Goal: Transaction & Acquisition: Purchase product/service

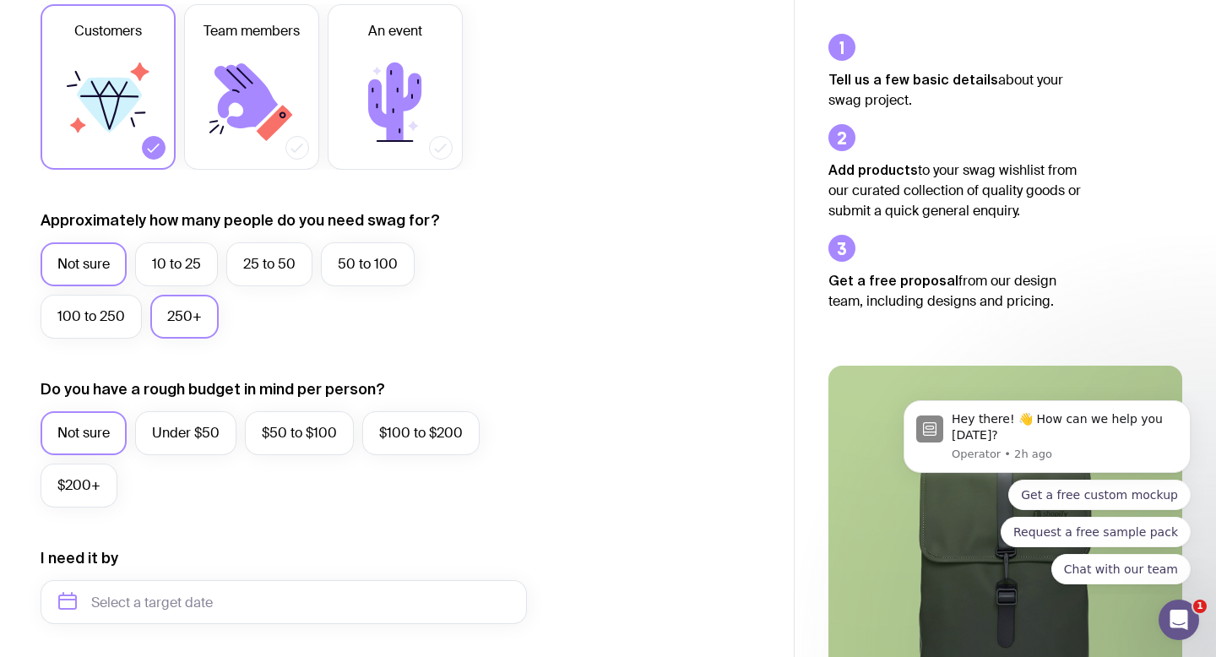
scroll to position [317, 0]
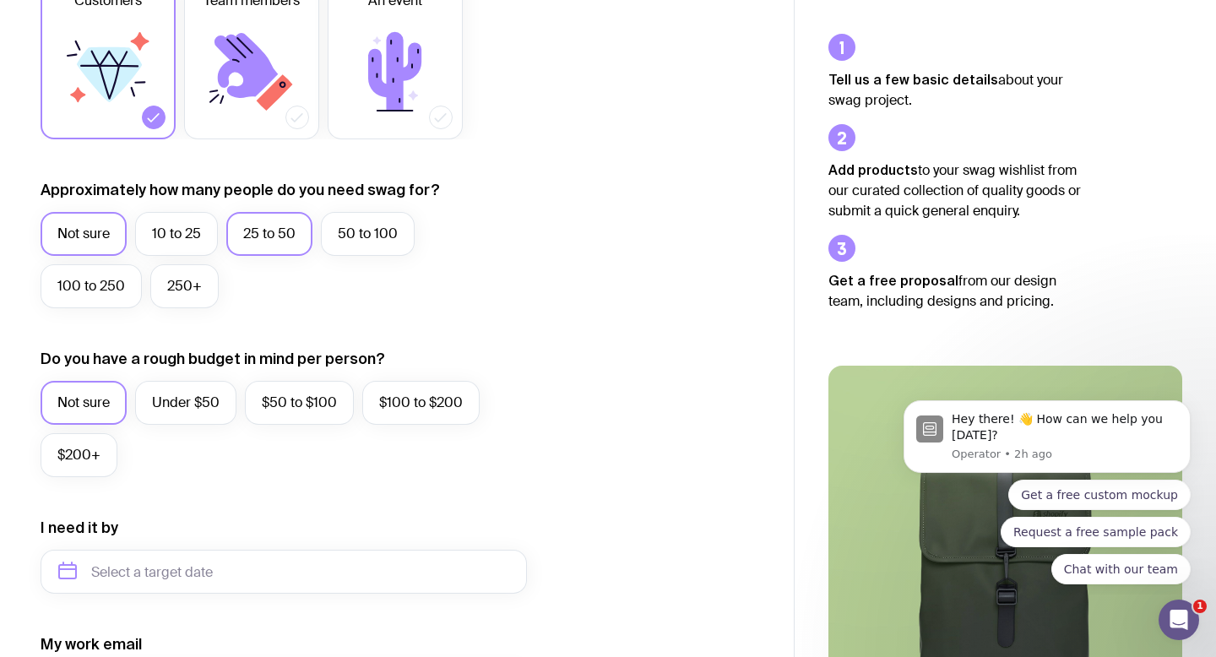
click at [282, 243] on label "25 to 50" at bounding box center [269, 234] width 86 height 44
click at [0, 0] on input "25 to 50" at bounding box center [0, 0] width 0 height 0
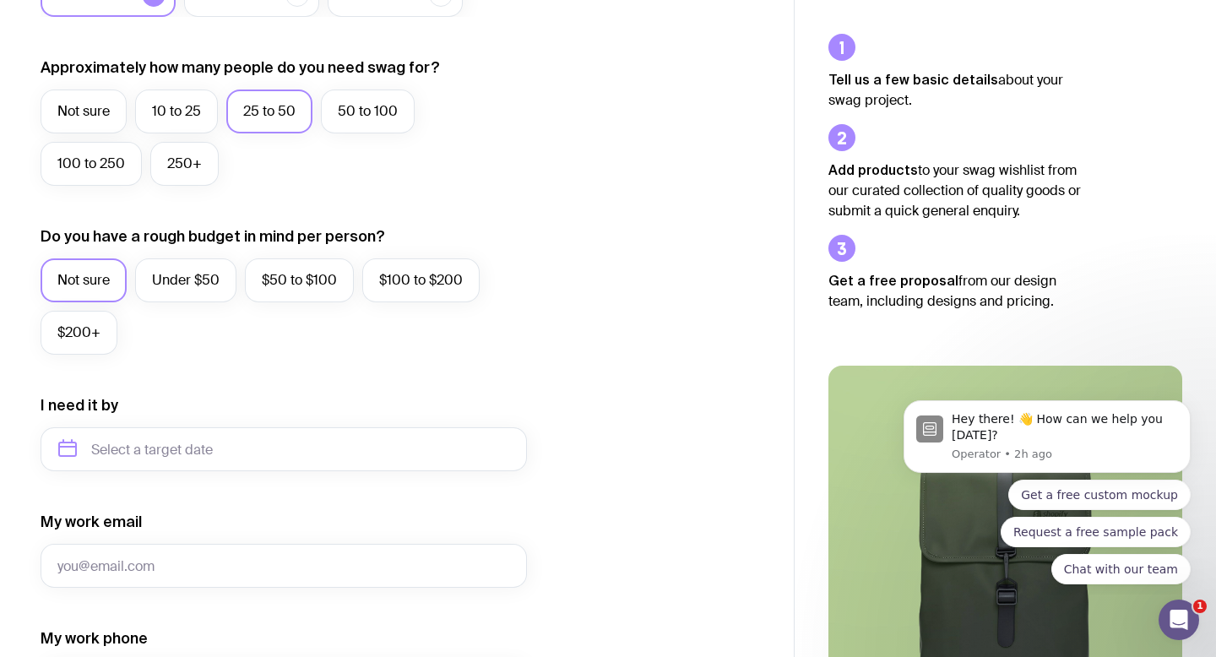
scroll to position [494, 0]
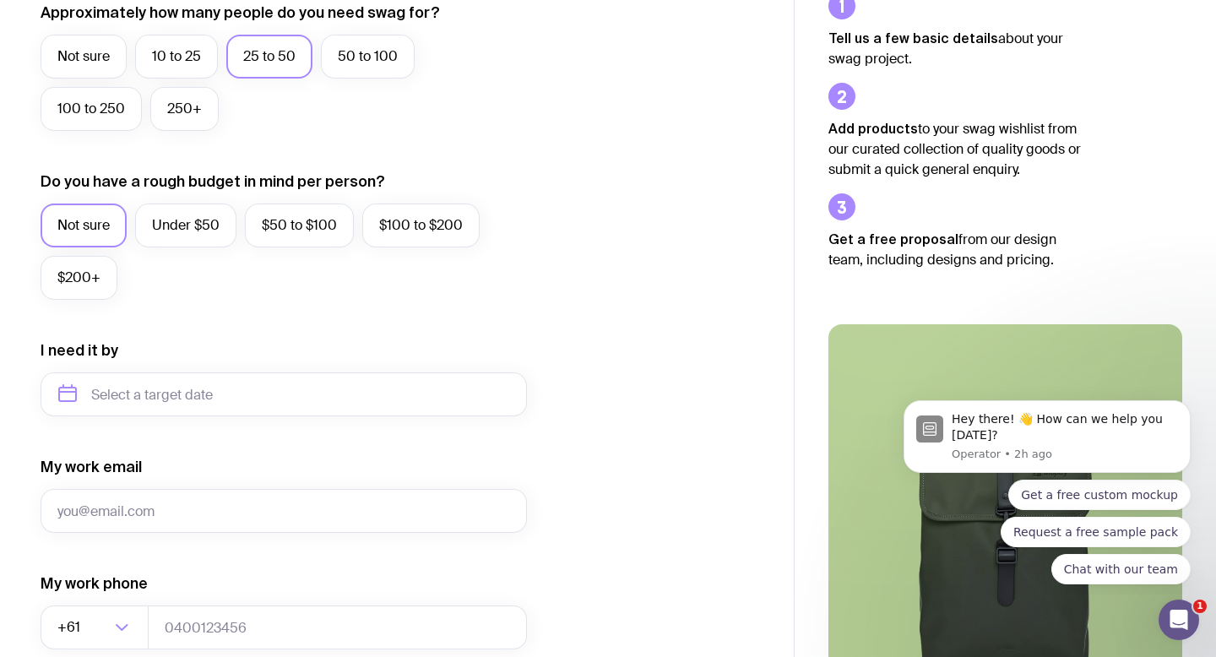
click at [77, 229] on label "Not sure" at bounding box center [84, 226] width 86 height 44
click at [0, 0] on input "Not sure" at bounding box center [0, 0] width 0 height 0
click at [152, 400] on input "text" at bounding box center [284, 395] width 487 height 44
click at [225, 327] on form "I want swag for Customers Team members An event Approximately how many people d…" at bounding box center [284, 315] width 487 height 1103
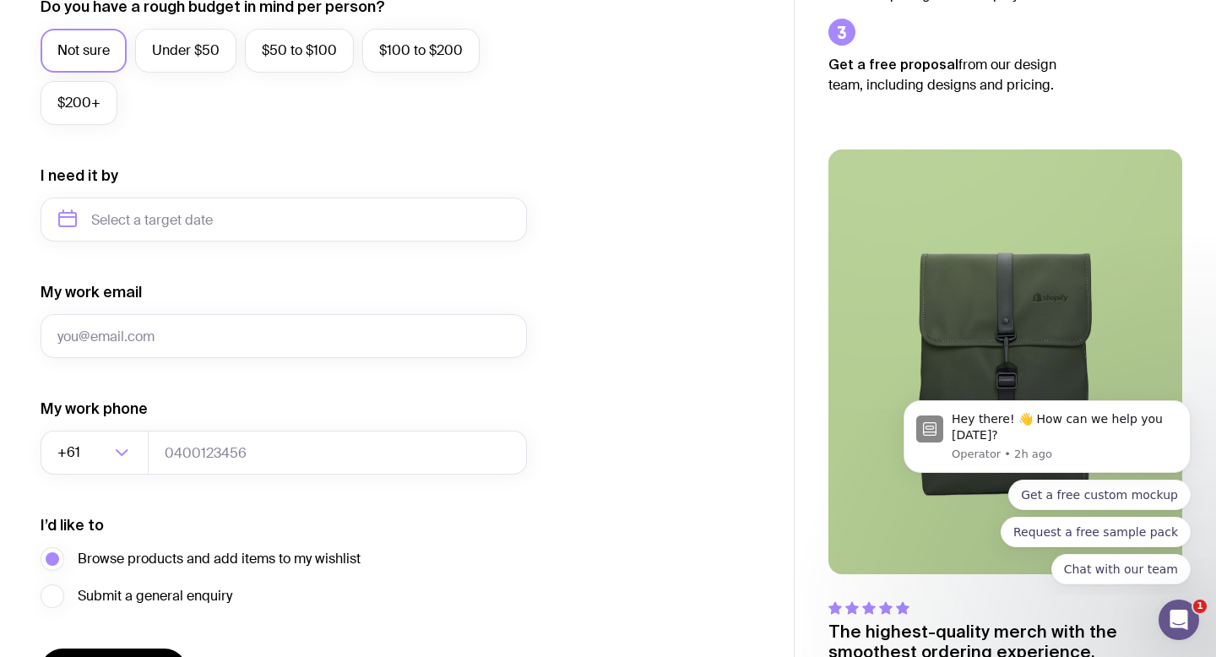
scroll to position [683, 0]
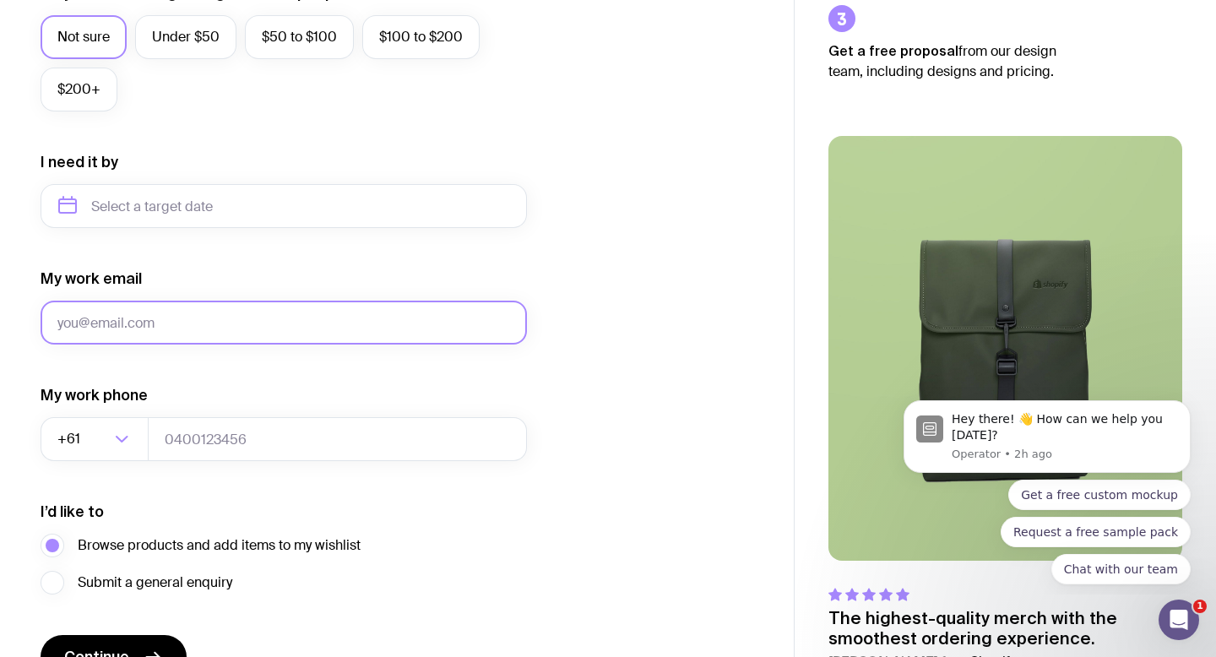
click at [191, 319] on input "My work email" at bounding box center [284, 323] width 487 height 44
type input "[PERSON_NAME][EMAIL_ADDRESS][DOMAIN_NAME]"
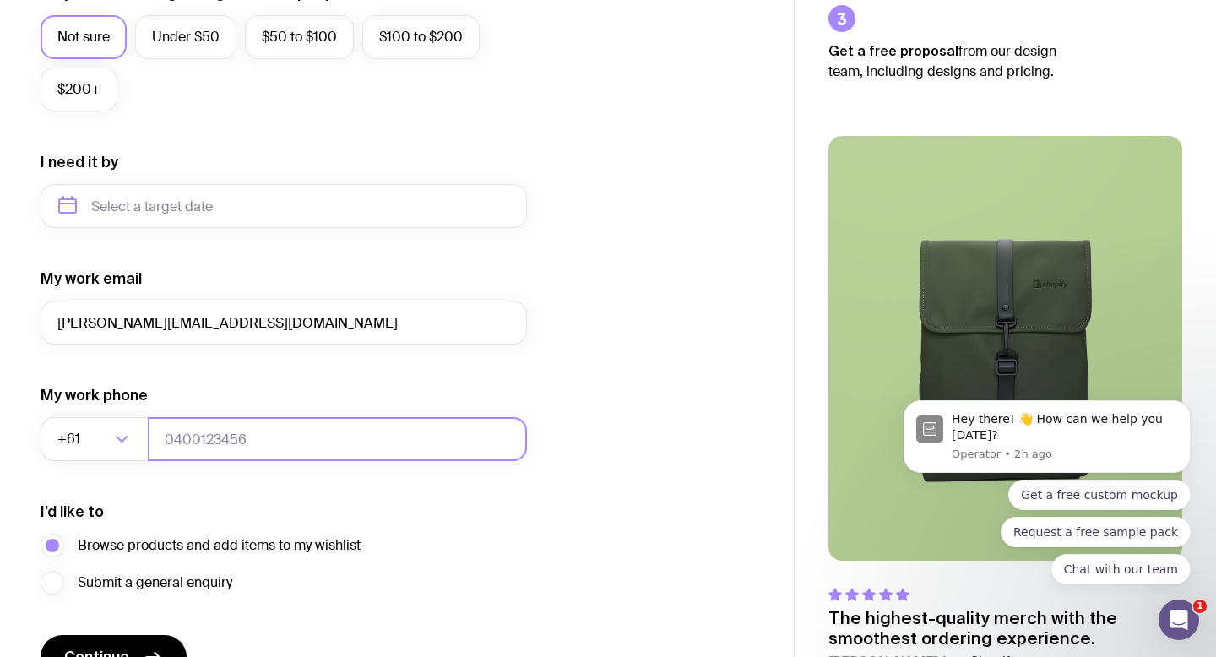
click at [212, 439] on input "tel" at bounding box center [337, 439] width 379 height 44
type input "0418383488"
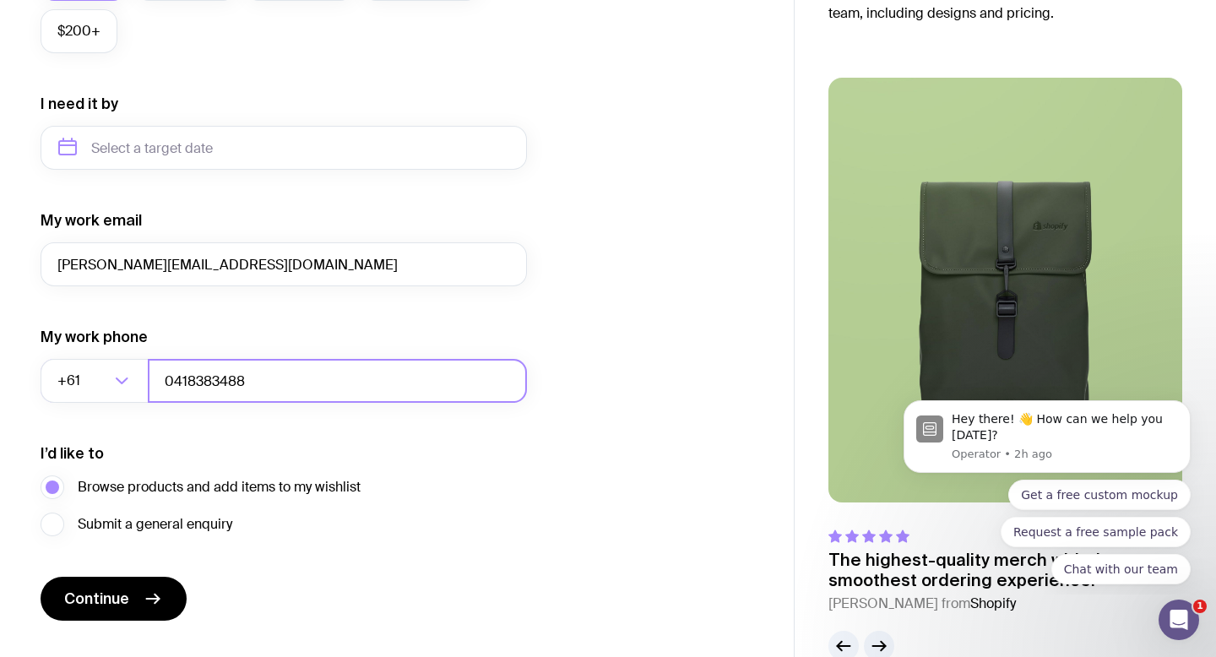
scroll to position [779, 0]
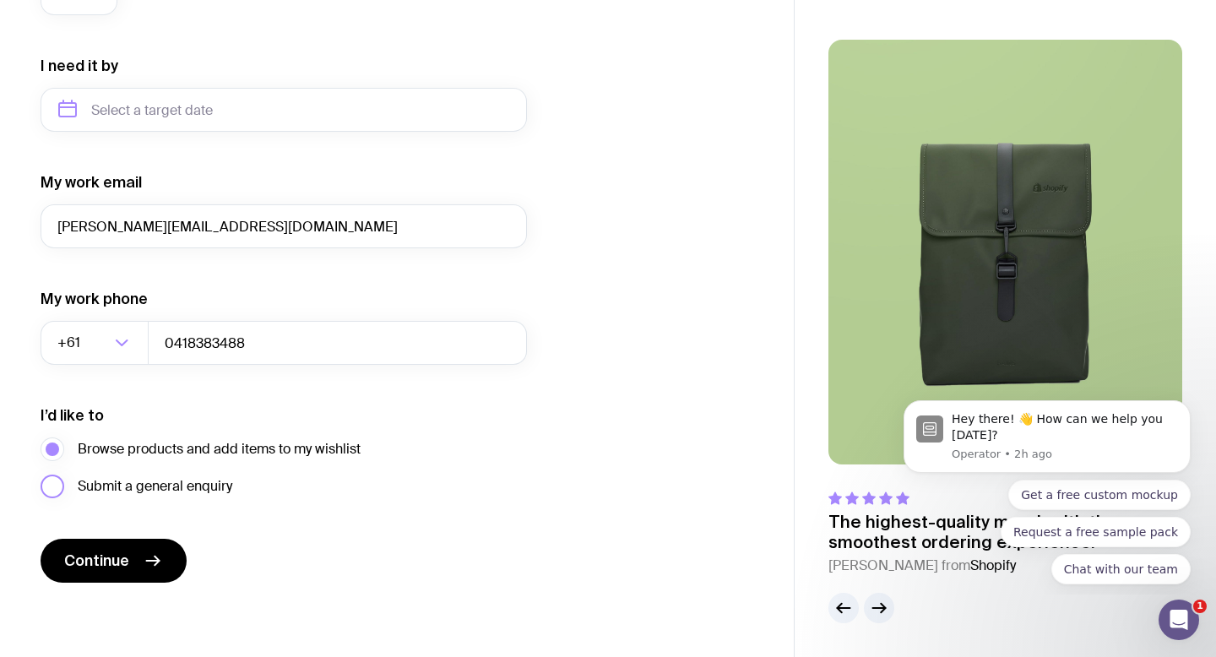
click at [59, 488] on label "Submit a general enquiry" at bounding box center [137, 487] width 192 height 24
click at [0, 0] on input "Submit a general enquiry" at bounding box center [0, 0] width 0 height 0
click at [122, 559] on span "Continue" at bounding box center [96, 561] width 65 height 20
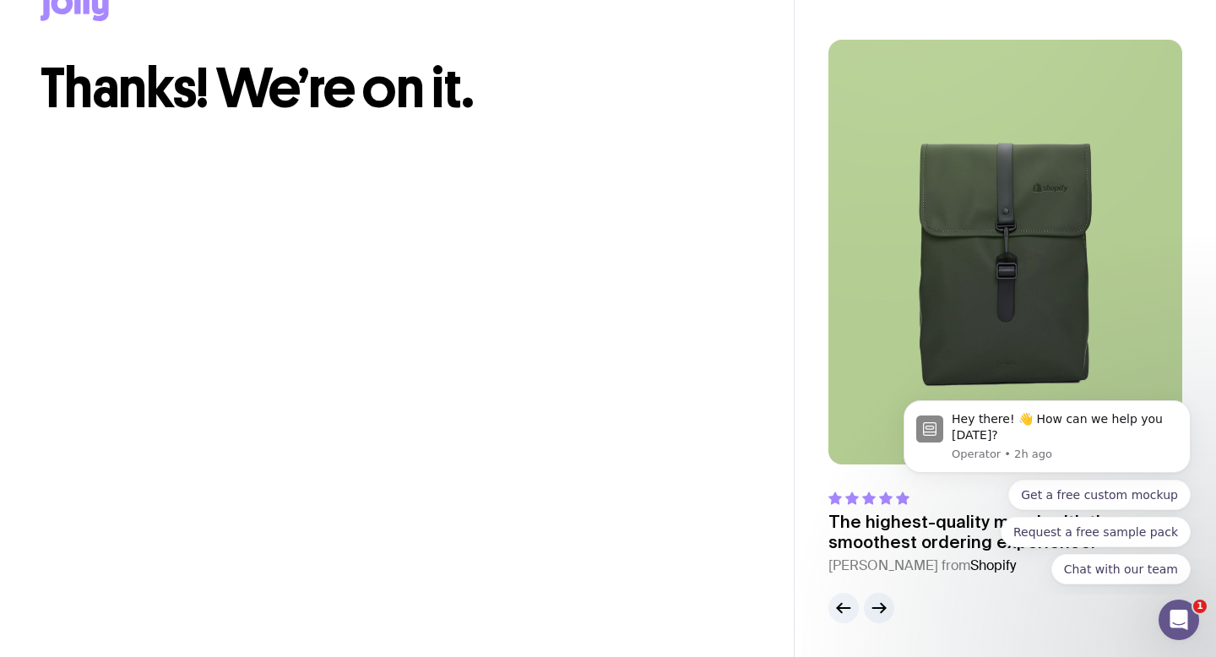
scroll to position [48, 0]
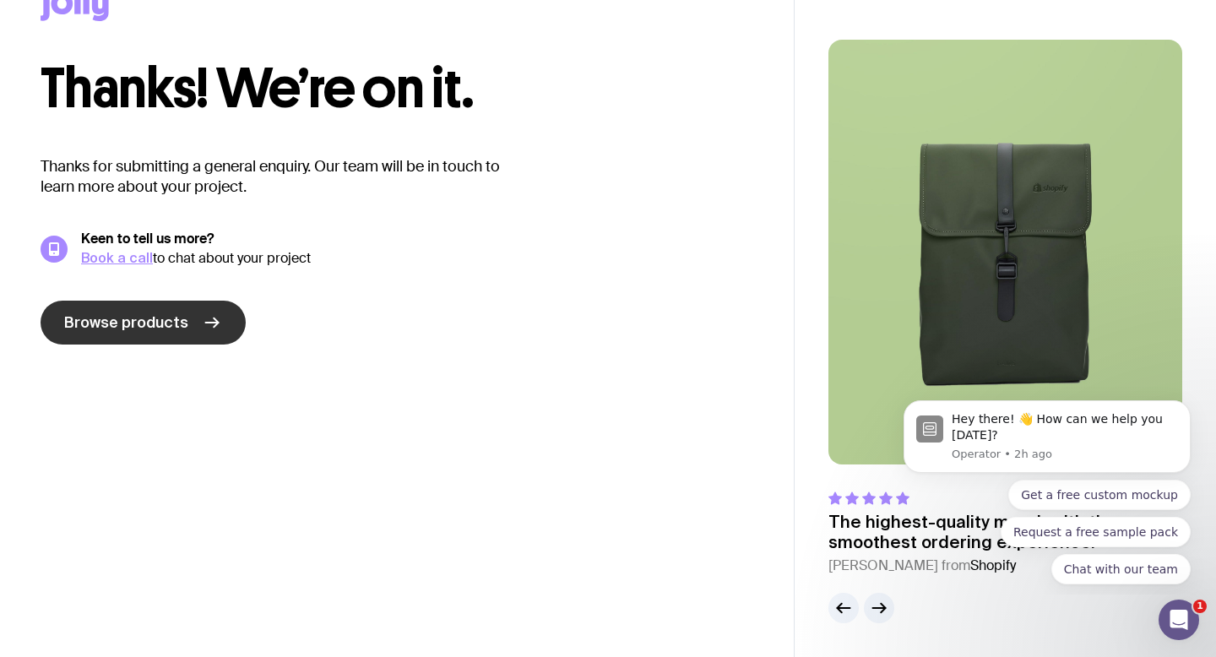
click at [203, 327] on icon at bounding box center [212, 323] width 20 height 20
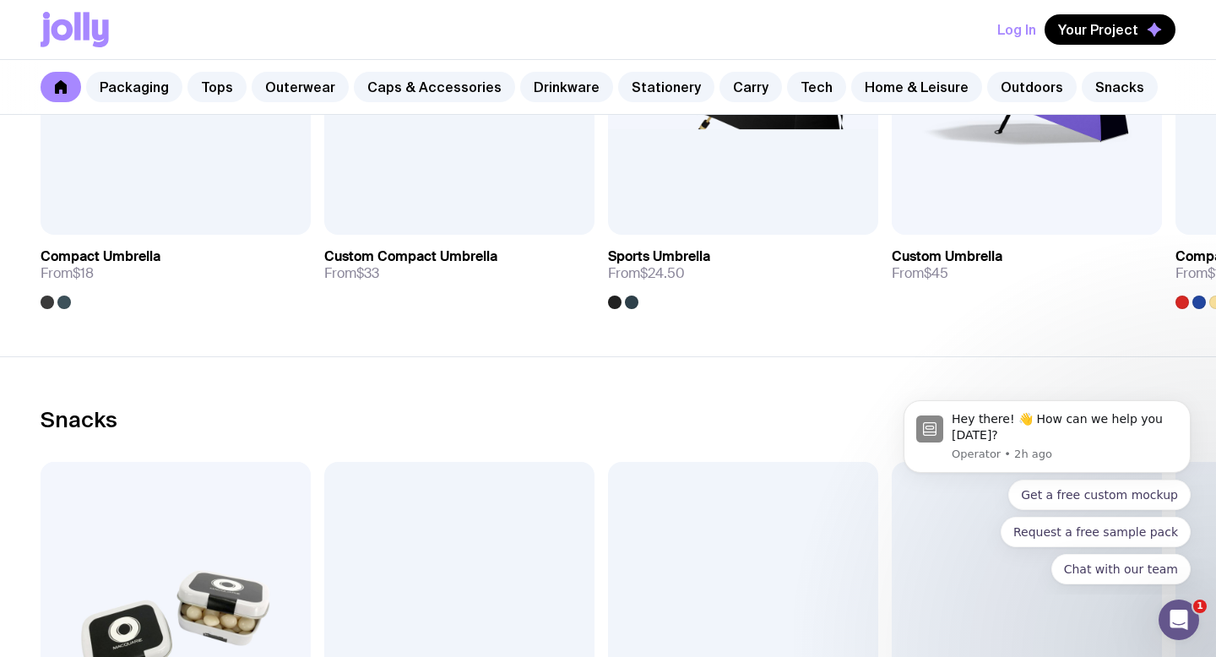
scroll to position [5501, 0]
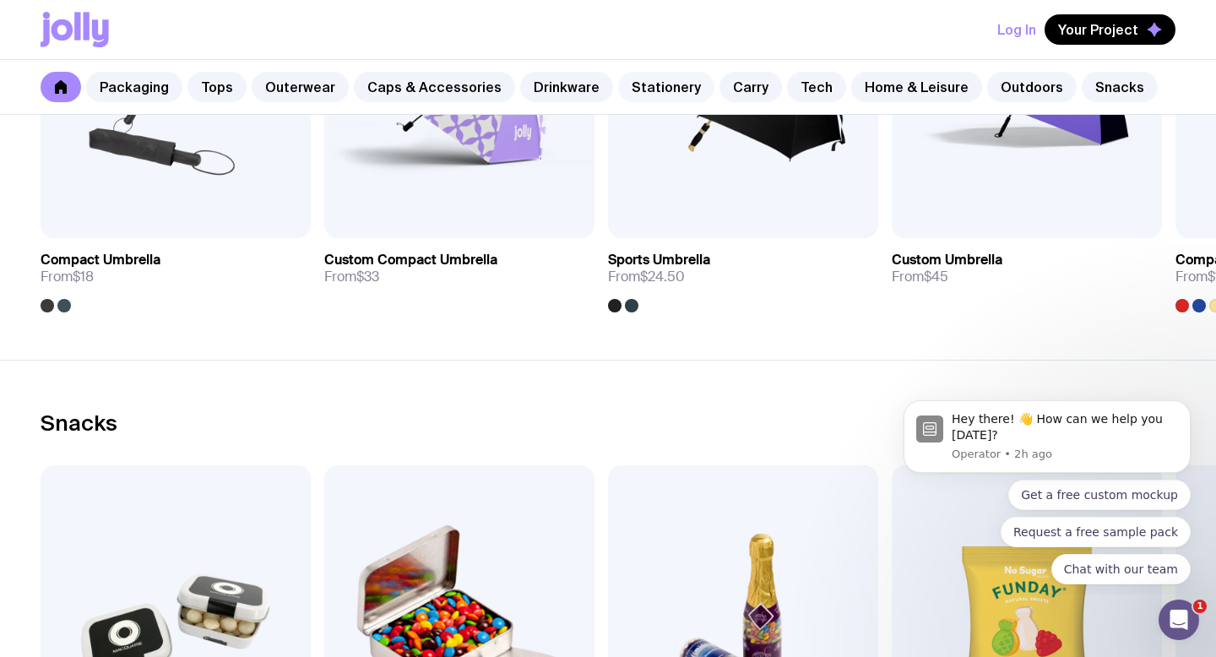
click at [670, 89] on link "Stationery" at bounding box center [666, 87] width 96 height 30
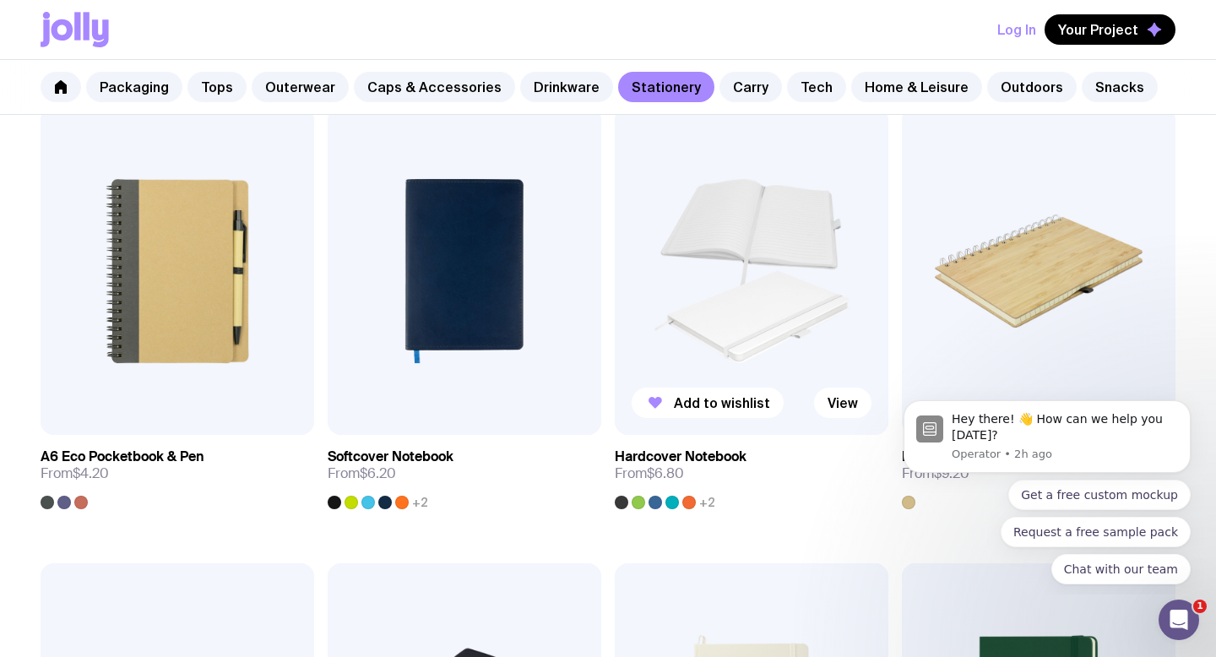
scroll to position [1238, 0]
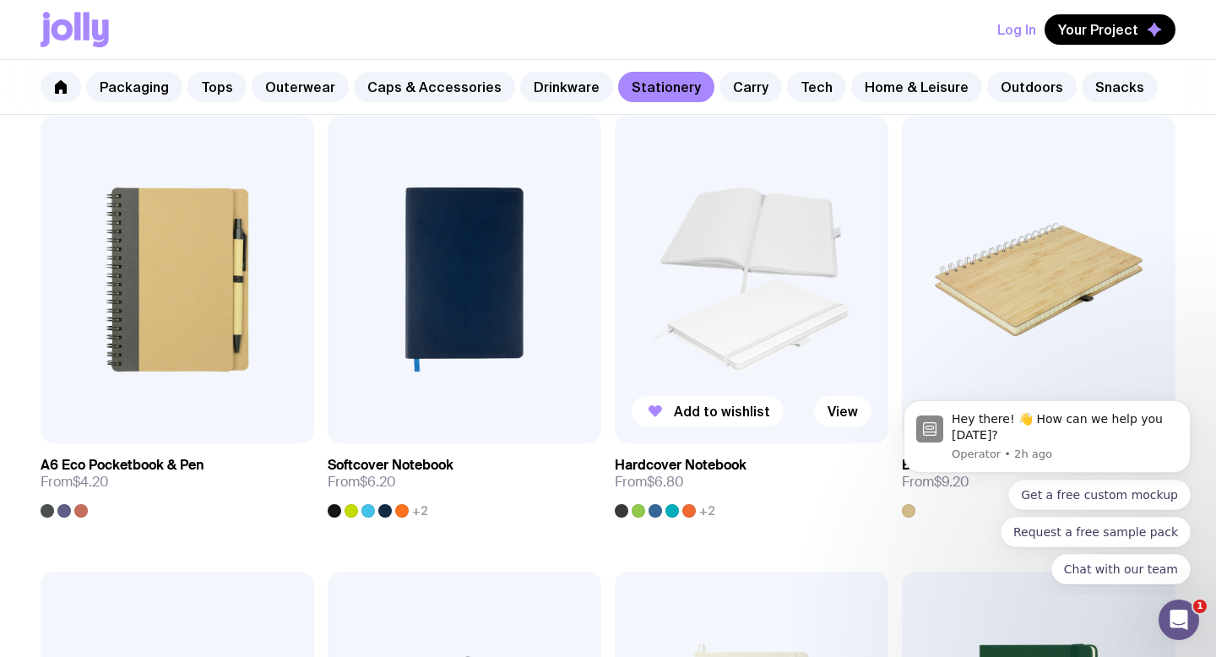
click at [755, 291] on img at bounding box center [752, 280] width 274 height 329
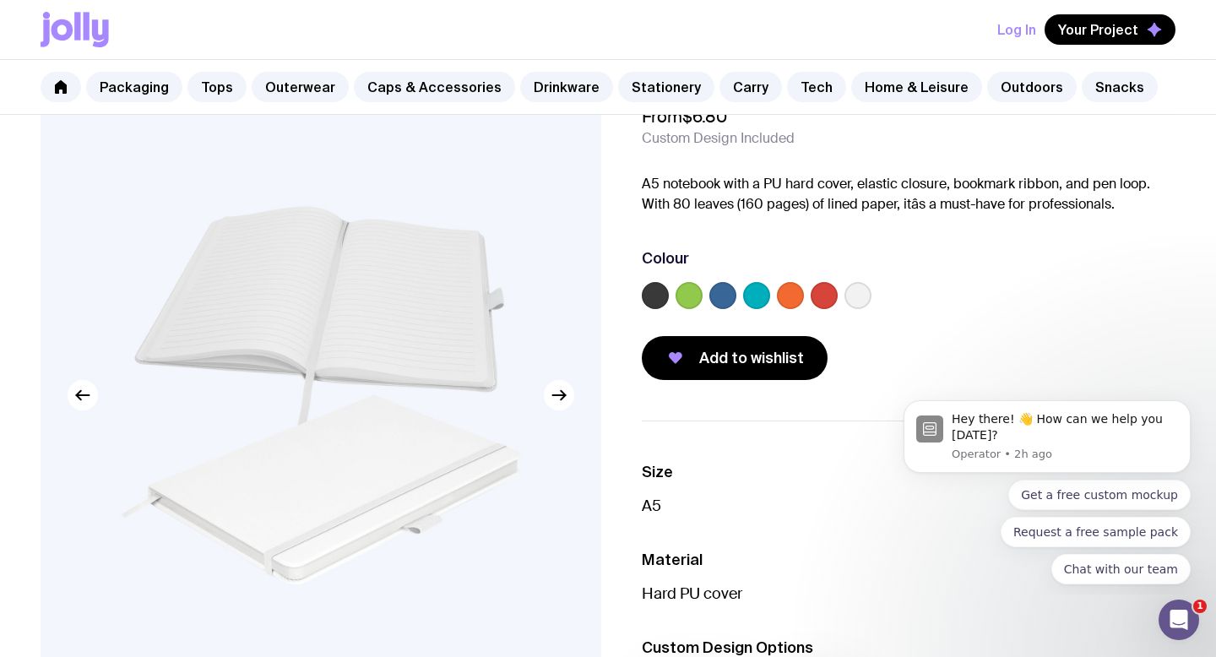
scroll to position [110, 0]
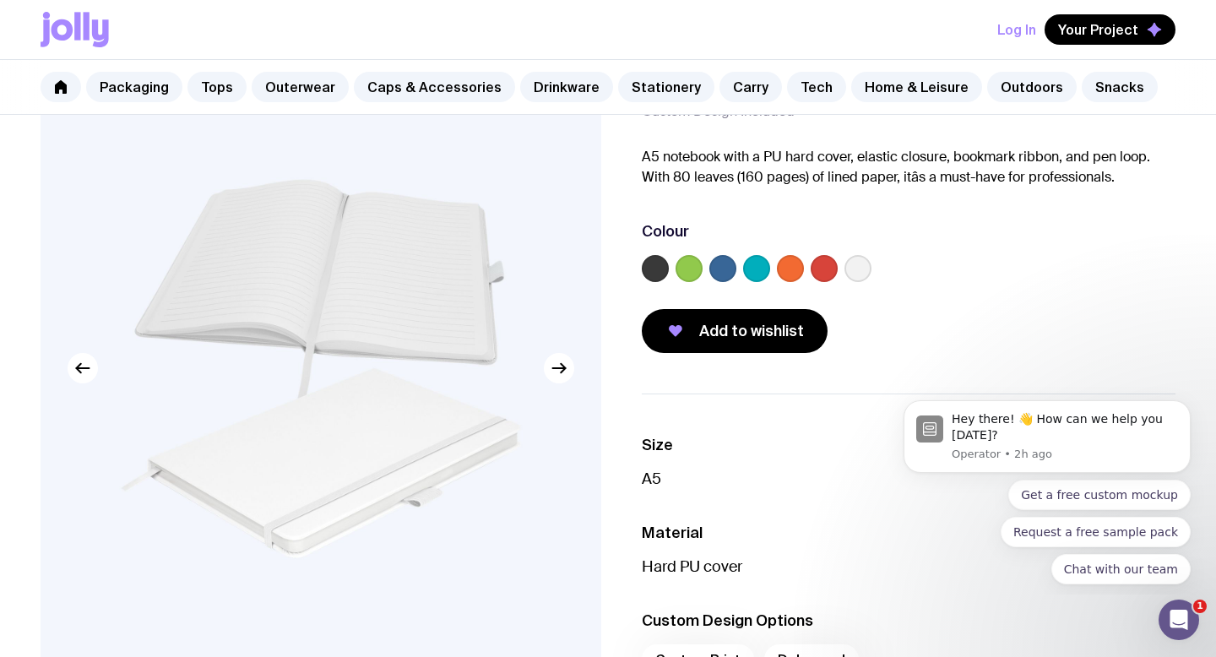
click at [657, 270] on label at bounding box center [655, 268] width 27 height 27
click at [0, 0] on input "radio" at bounding box center [0, 0] width 0 height 0
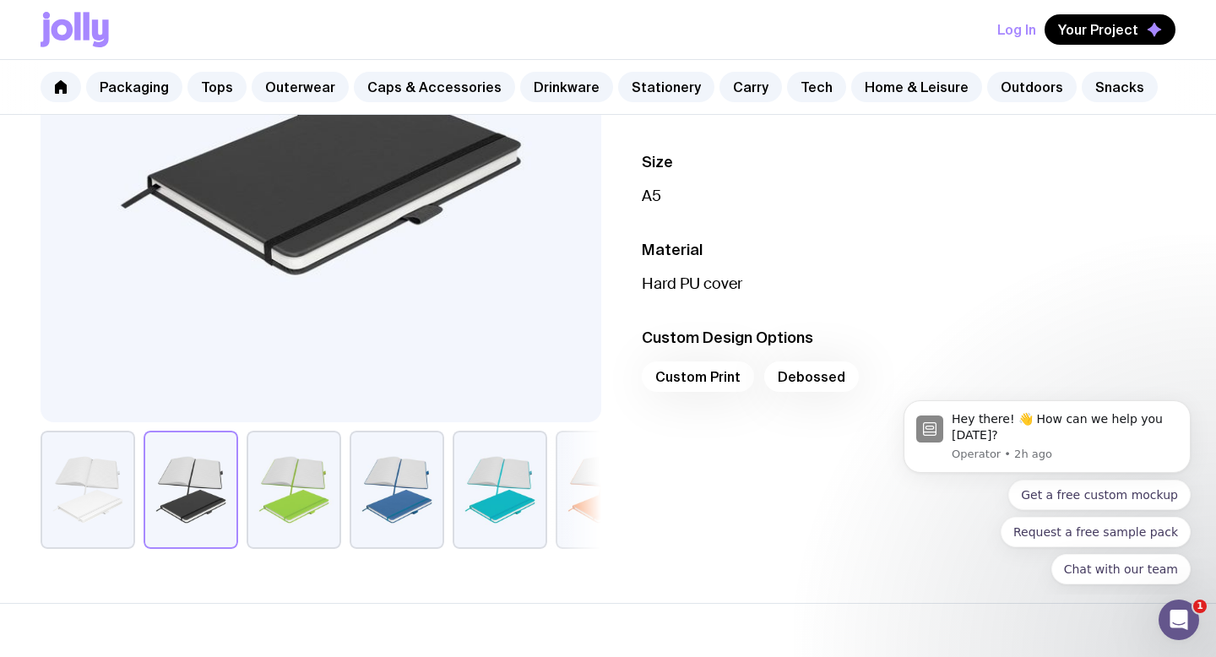
scroll to position [394, 0]
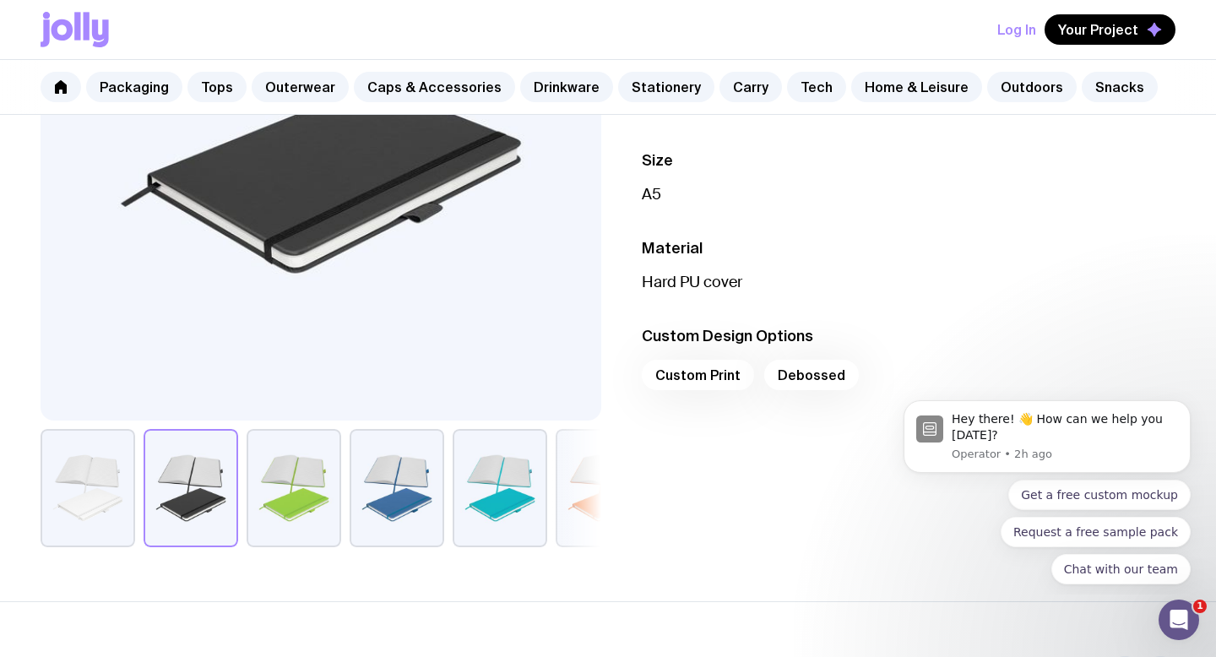
click at [703, 374] on div "Custom Print Debossed" at bounding box center [909, 380] width 534 height 41
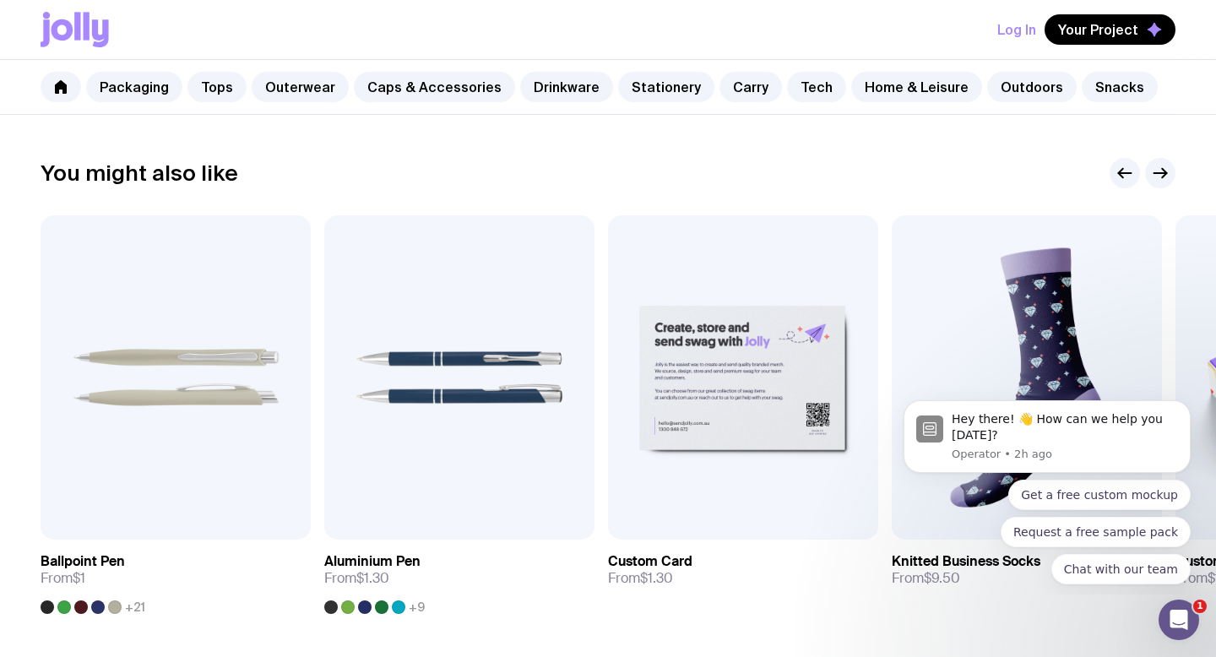
scroll to position [606, 0]
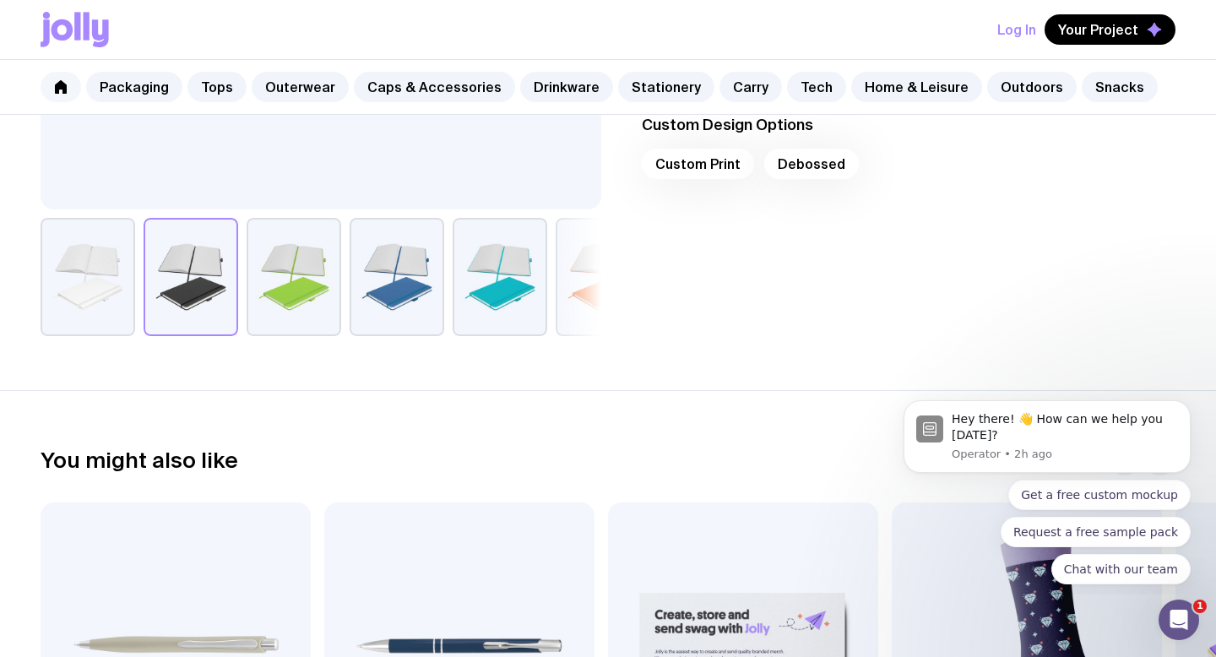
click at [58, 92] on icon at bounding box center [61, 87] width 12 height 14
